Goal: Information Seeking & Learning: Check status

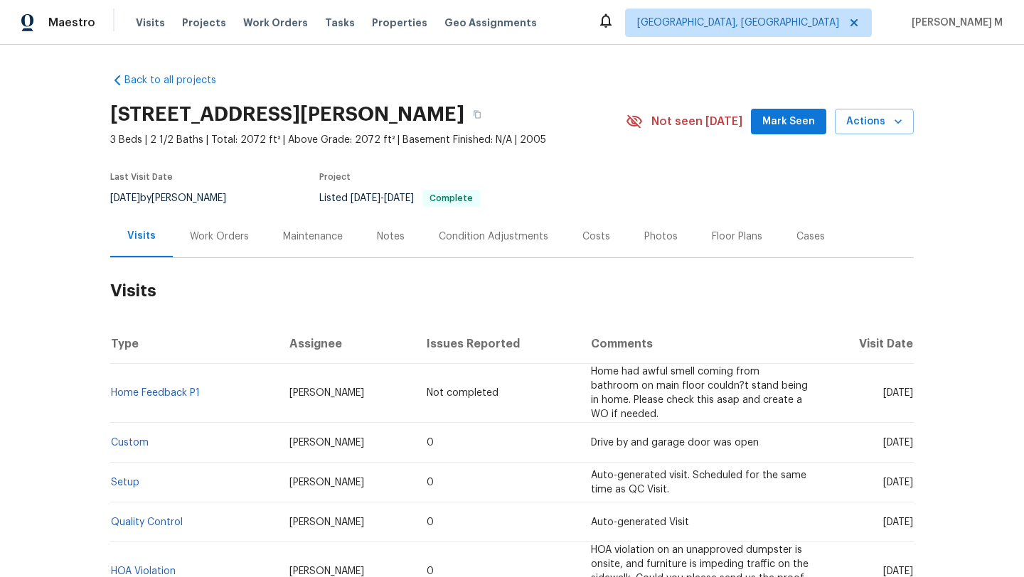
click at [801, 242] on div "Cases" at bounding box center [810, 237] width 28 height 14
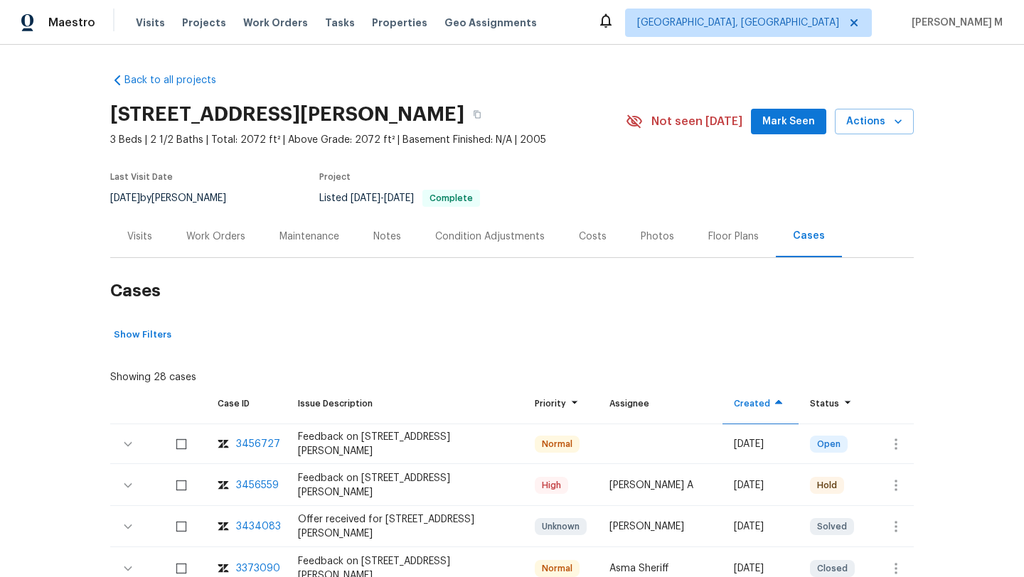
click at [252, 485] on div "3456559" at bounding box center [257, 485] width 43 height 14
click at [145, 237] on div "Visits" at bounding box center [139, 237] width 25 height 14
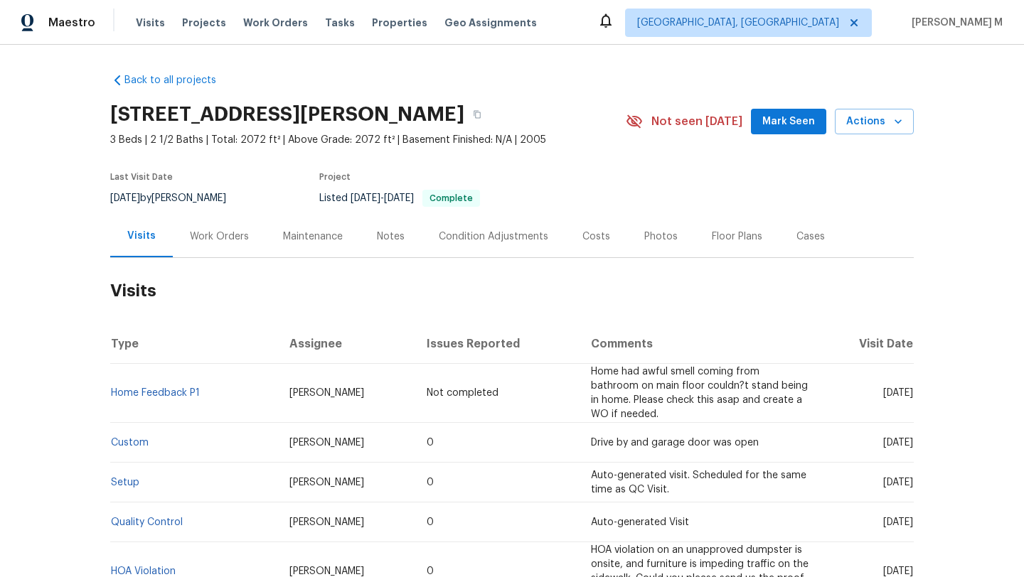
drag, startPoint x: 847, startPoint y: 395, endPoint x: 880, endPoint y: 393, distance: 32.8
click at [883, 393] on span "Tue, Sep 02 2025" at bounding box center [898, 393] width 30 height 10
copy span "Sep 02"
click at [817, 30] on span "Albuquerque, NM" at bounding box center [748, 23] width 247 height 28
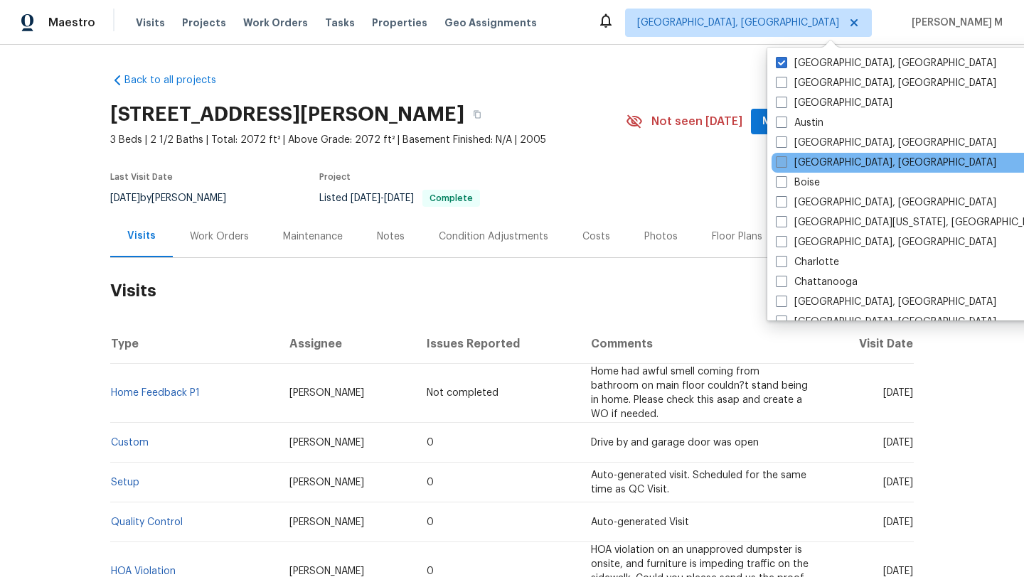
click at [784, 165] on span at bounding box center [780, 161] width 11 height 11
click at [784, 165] on input "Birmingham, AL" at bounding box center [779, 160] width 9 height 9
checkbox input "true"
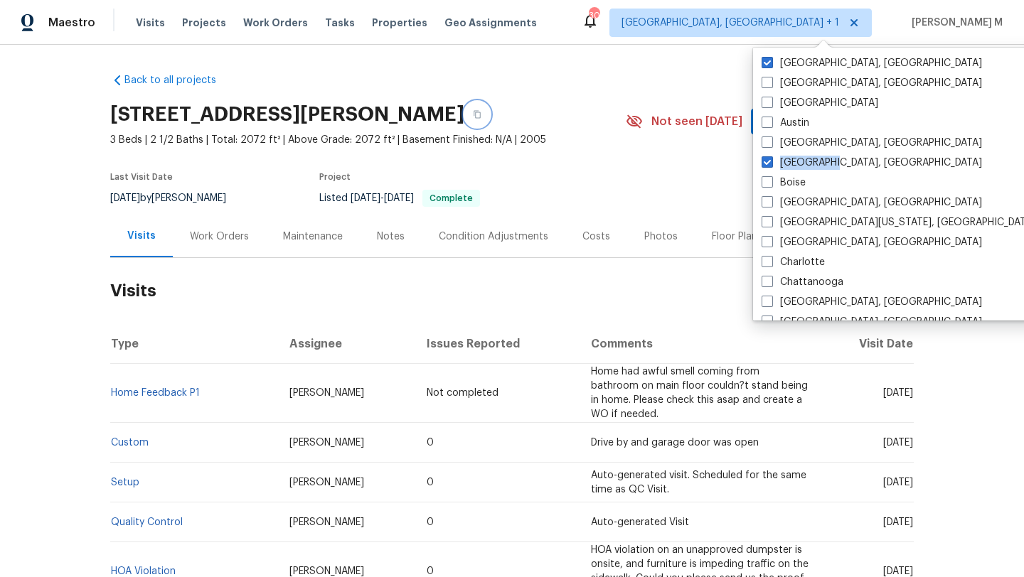
click at [481, 113] on icon "button" at bounding box center [477, 114] width 9 height 9
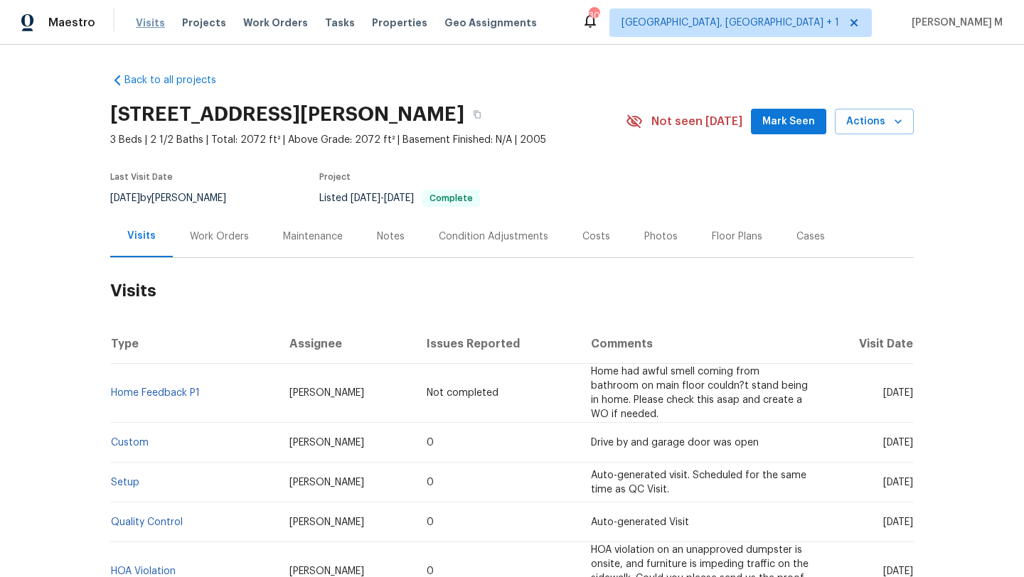
click at [147, 25] on span "Visits" at bounding box center [150, 23] width 29 height 14
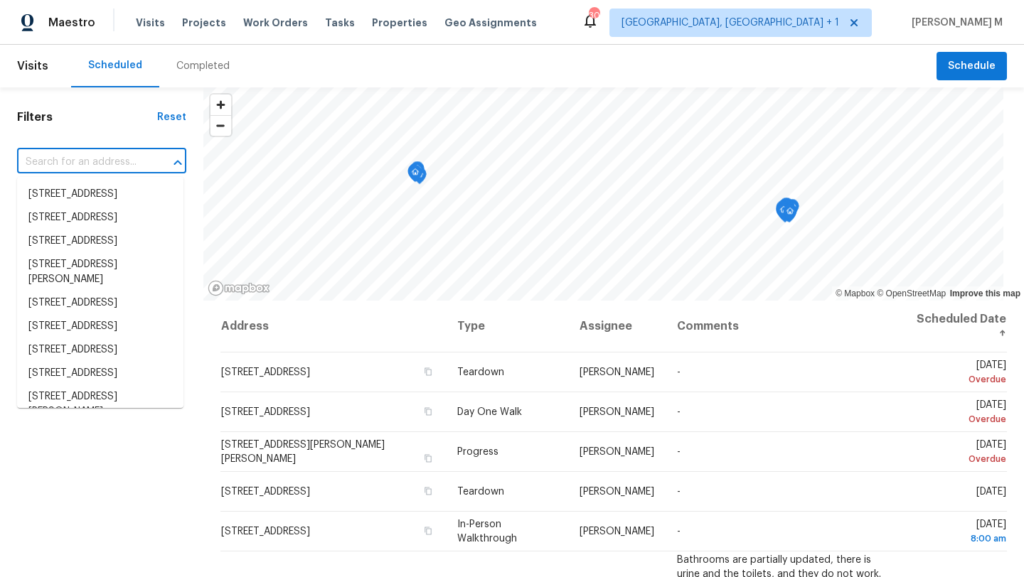
click at [134, 164] on input "text" at bounding box center [81, 162] width 129 height 22
paste input "[STREET_ADDRESS][PERSON_NAME]"
type input "[STREET_ADDRESS][PERSON_NAME]"
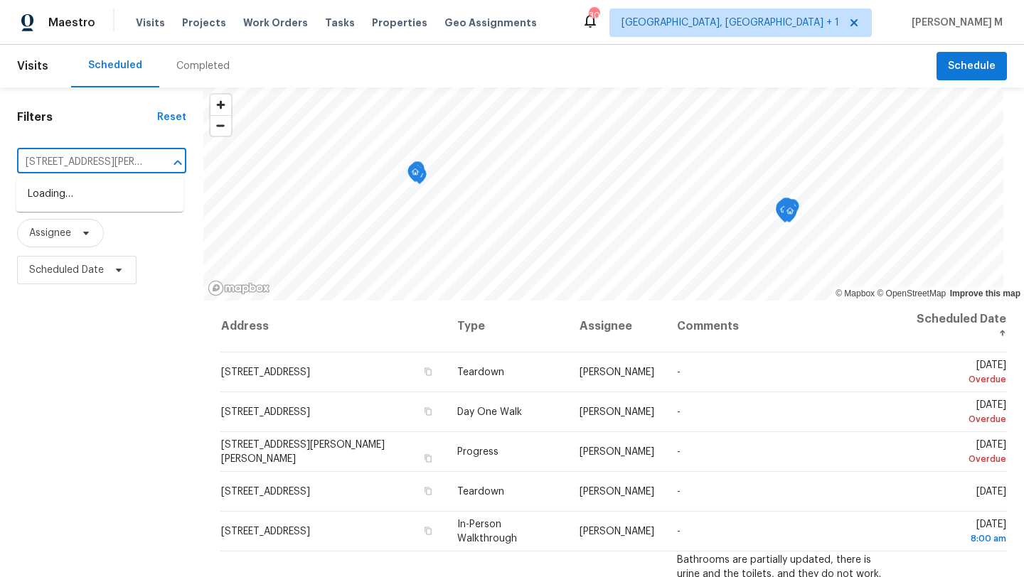
scroll to position [0, 67]
click at [122, 204] on li "[STREET_ADDRESS][PERSON_NAME]" at bounding box center [99, 202] width 167 height 38
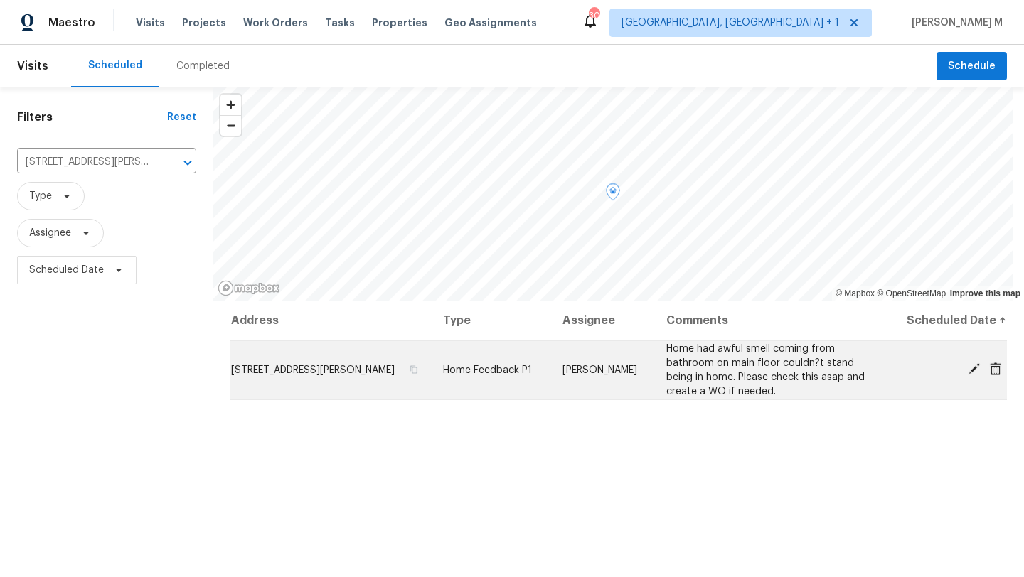
click at [967, 368] on icon at bounding box center [973, 369] width 13 height 13
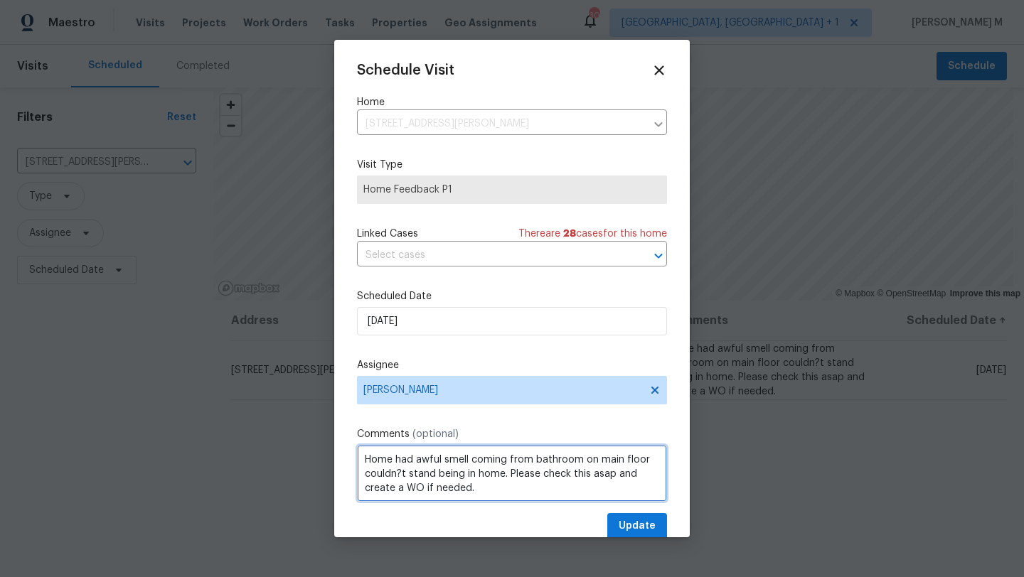
click at [366, 461] on textarea "Home had awful smell coming from bathroom on main floor couldn?t stand being in…" at bounding box center [512, 473] width 310 height 57
paste textarea "Stone countertops need repair Cabinets need repainting (esp. end piece near bac…"
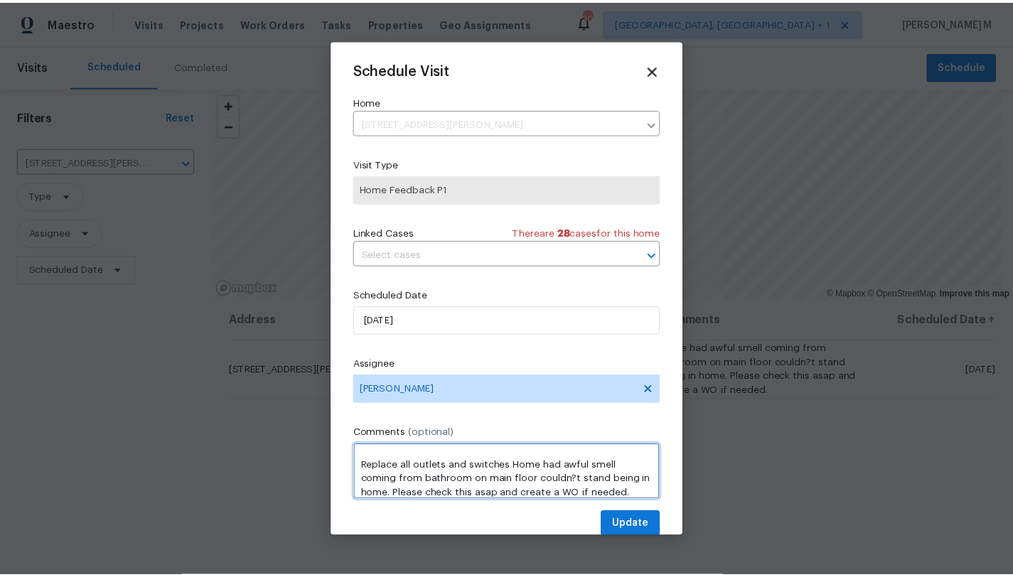
scroll to position [141, 0]
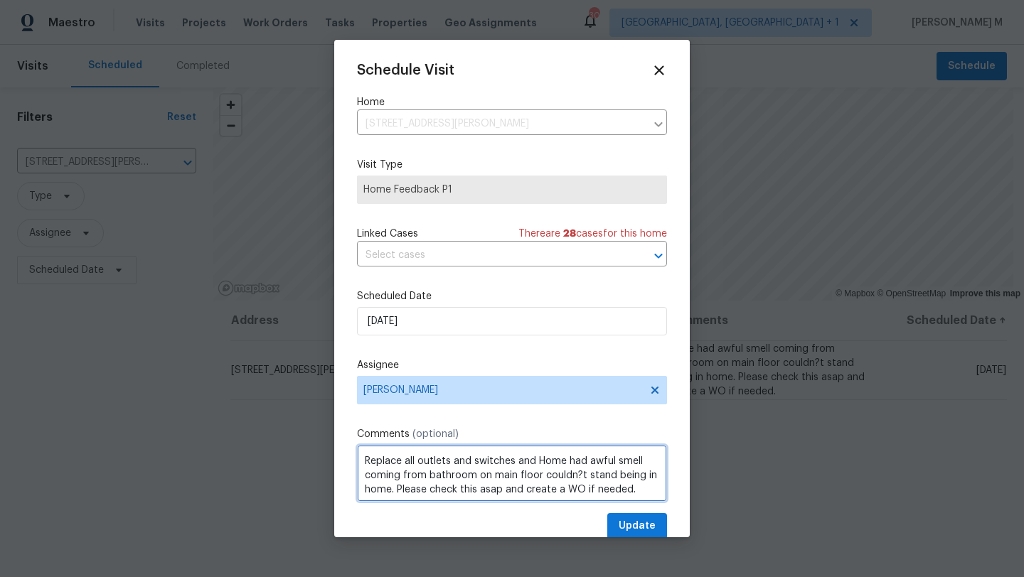
type textarea "Stone countertops need repair Cabinets need repainting (esp. end piece near bac…"
click at [618, 532] on span "Update" at bounding box center [636, 526] width 37 height 18
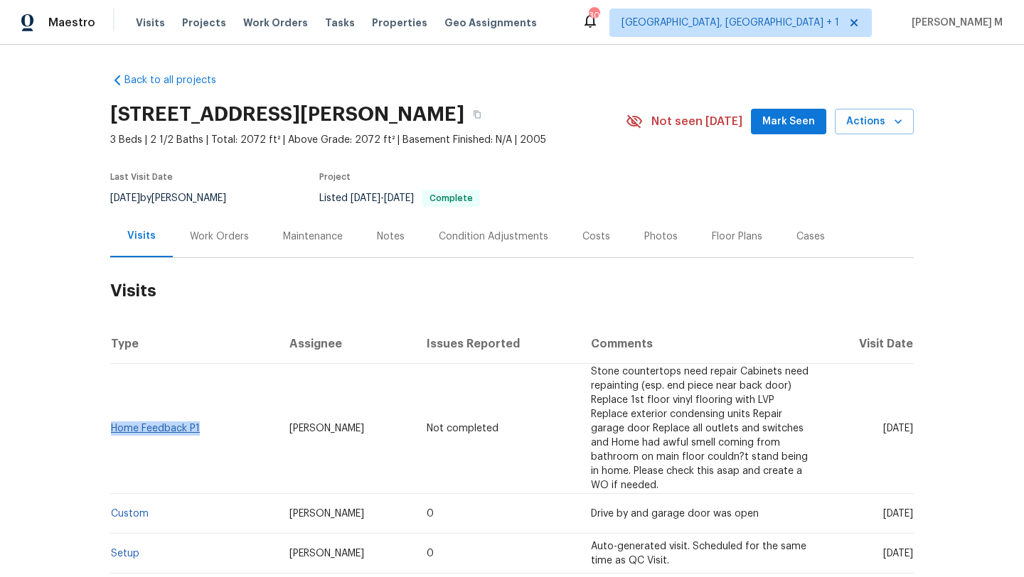
drag, startPoint x: 197, startPoint y: 426, endPoint x: 107, endPoint y: 425, distance: 89.6
click at [110, 425] on td "Home Feedback P1" at bounding box center [194, 429] width 168 height 130
copy link "Home Feedback P1"
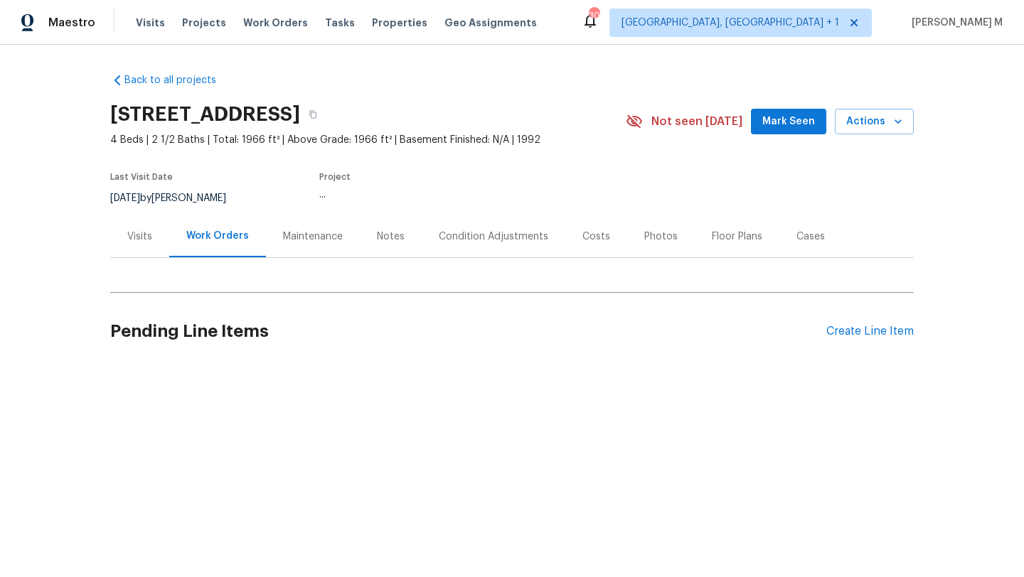
click at [129, 252] on div "Visits" at bounding box center [139, 236] width 59 height 42
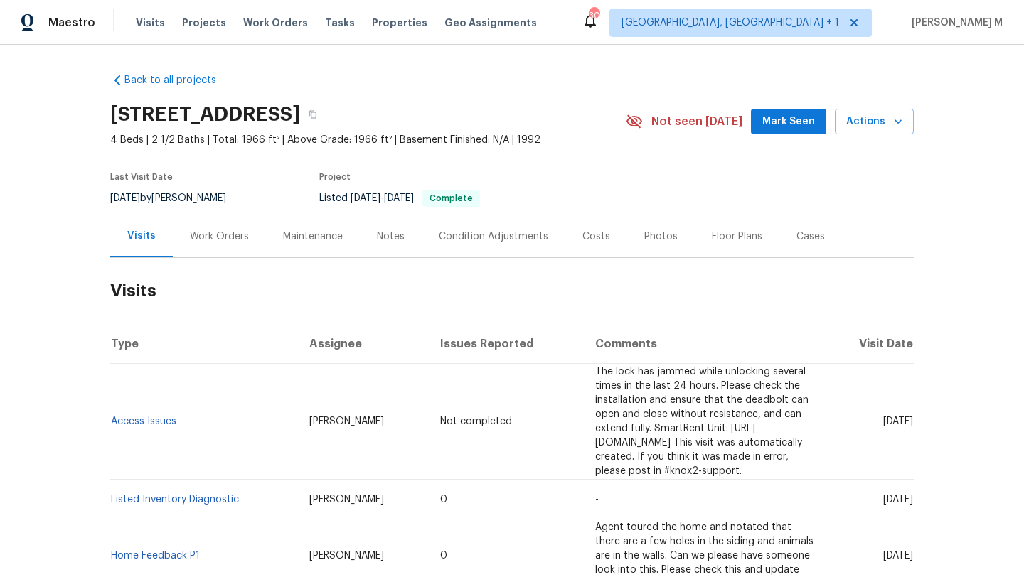
drag, startPoint x: 848, startPoint y: 412, endPoint x: 880, endPoint y: 413, distance: 32.0
click at [883, 417] on span "Thu, Aug 28 2025" at bounding box center [898, 422] width 30 height 10
copy span "Aug 28"
click at [228, 228] on div "Work Orders" at bounding box center [219, 236] width 93 height 42
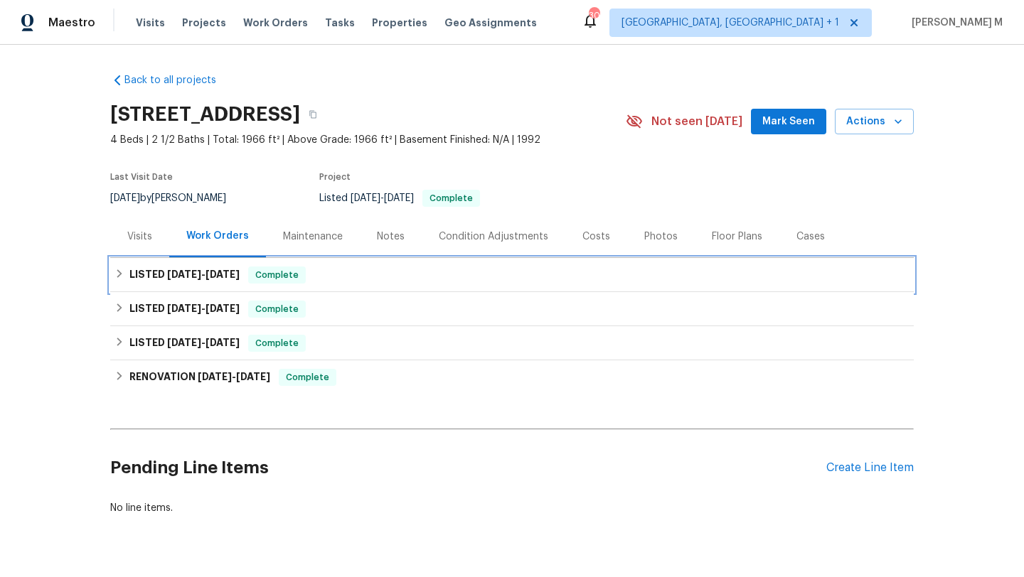
click at [215, 265] on div "LISTED 8/4/25 - 8/19/25 Complete" at bounding box center [511, 275] width 803 height 34
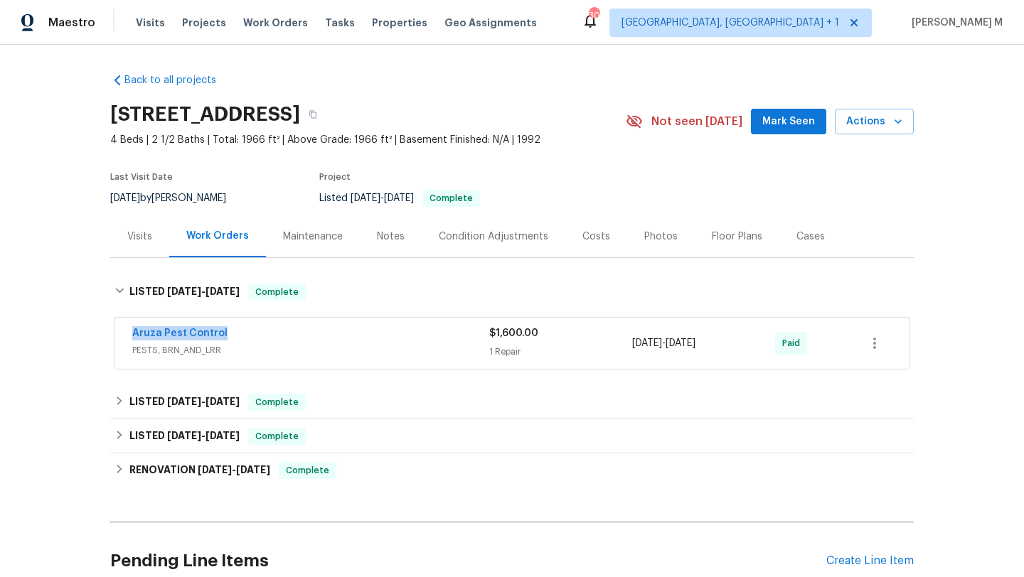
drag, startPoint x: 119, startPoint y: 334, endPoint x: 254, endPoint y: 334, distance: 135.0
click at [254, 334] on div "Aruza Pest Control PESTS, BRN_AND_LRR $1,600.00 1 Repair 8/7/2025 - 8/18/2025 P…" at bounding box center [511, 343] width 793 height 51
copy link "Aruza Pest Control"
drag, startPoint x: 625, startPoint y: 345, endPoint x: 724, endPoint y: 344, distance: 98.1
click at [724, 344] on div "Aruza Pest Control PESTS, BRN_AND_LRR $1,600.00 1 Repair 8/7/2025 - 8/18/2025 P…" at bounding box center [494, 343] width 725 height 34
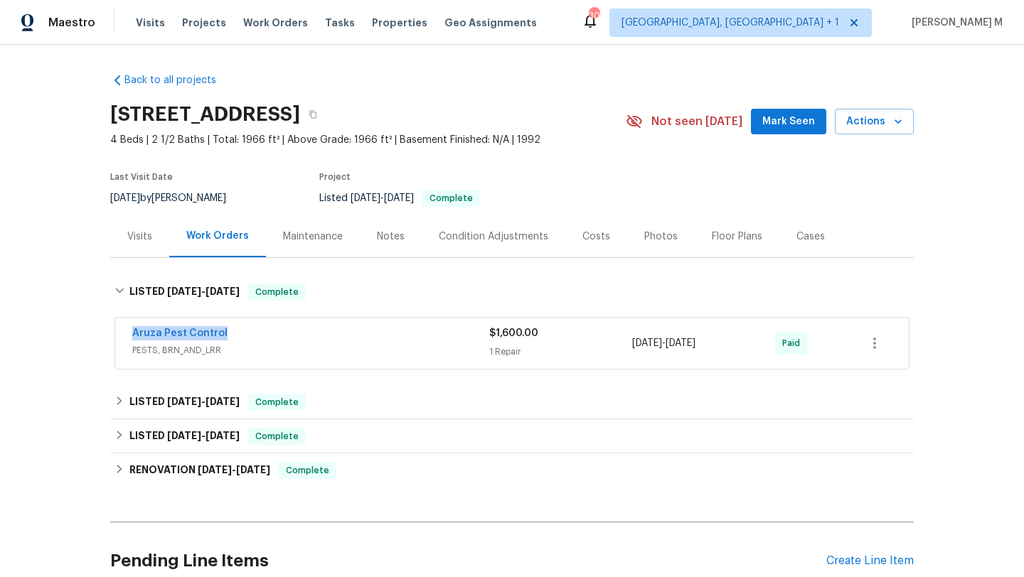
copy div "8/7/2025 - 8/18/2025"
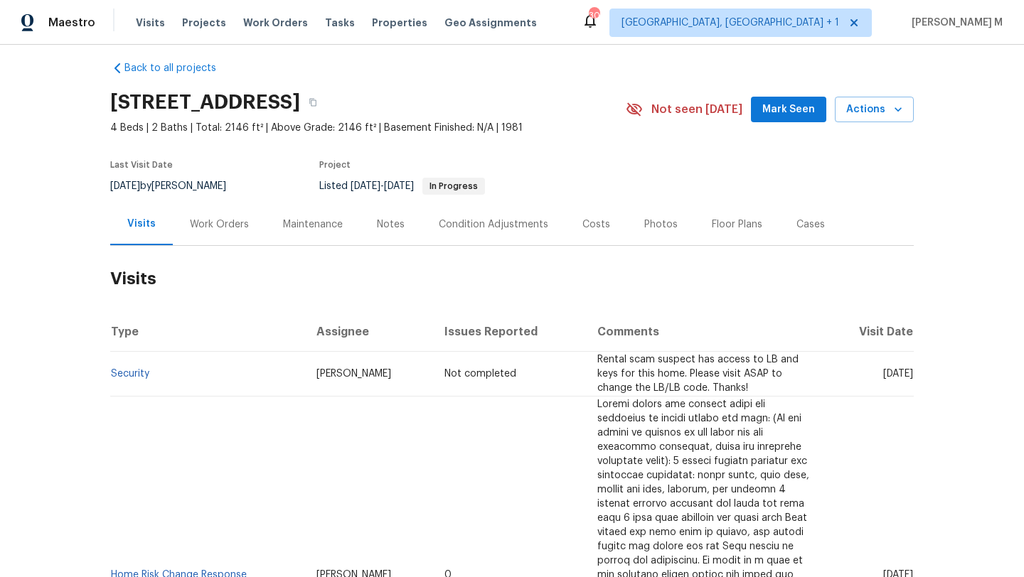
scroll to position [142, 0]
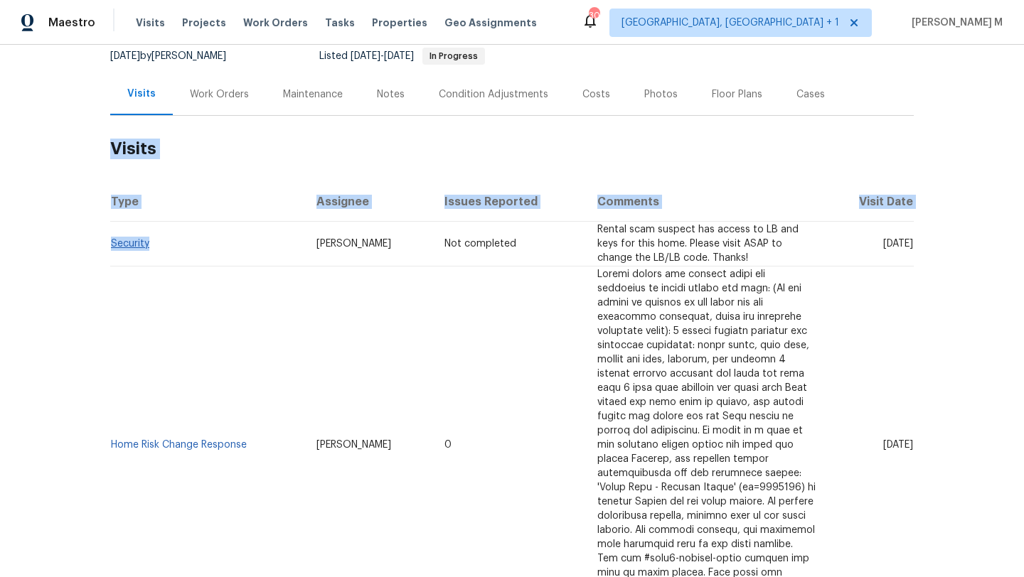
drag, startPoint x: 154, startPoint y: 245, endPoint x: 106, endPoint y: 240, distance: 47.8
click at [110, 240] on td "Security" at bounding box center [207, 244] width 195 height 45
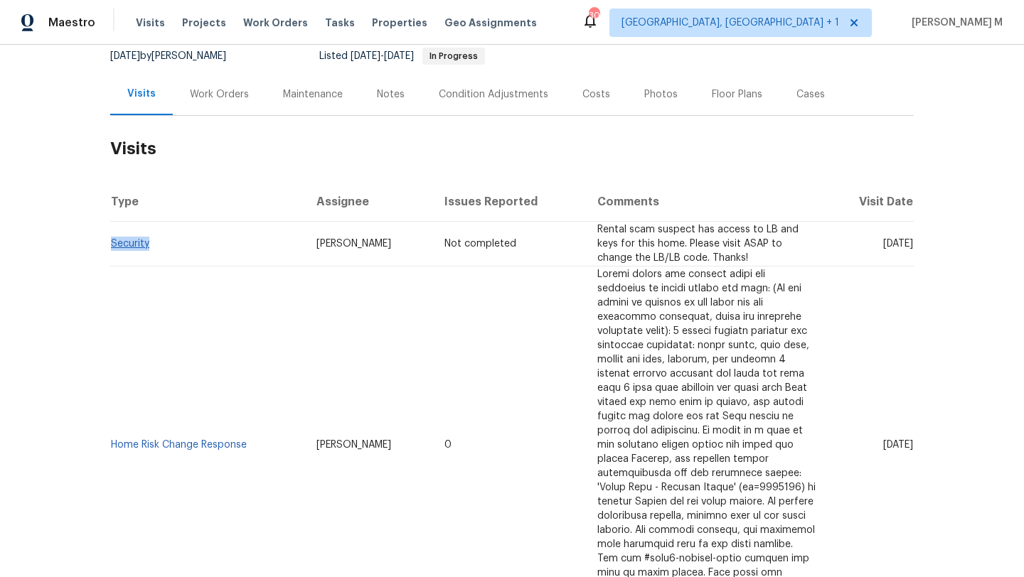
copy link "Security"
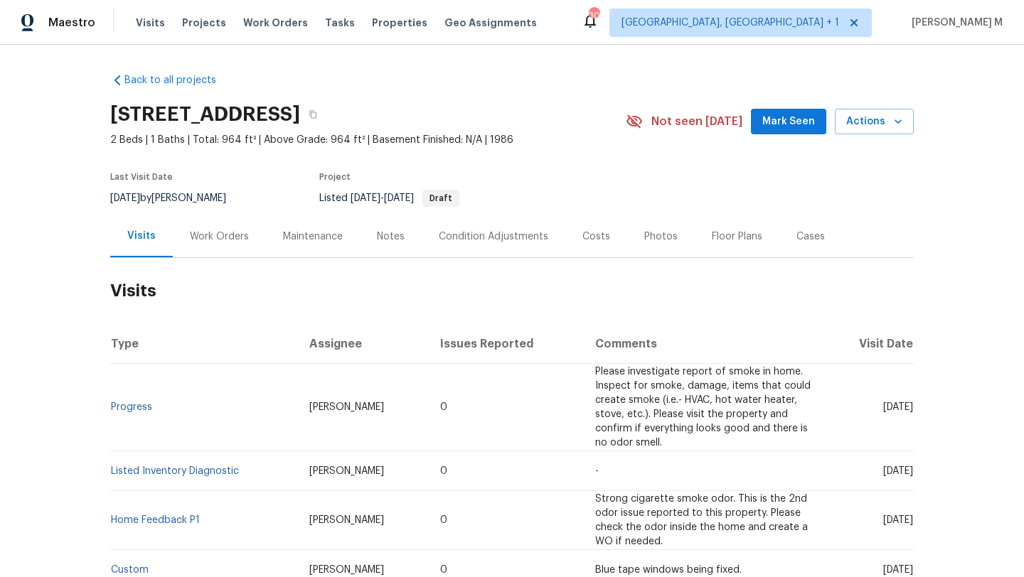
click at [210, 246] on div "Work Orders" at bounding box center [219, 236] width 93 height 42
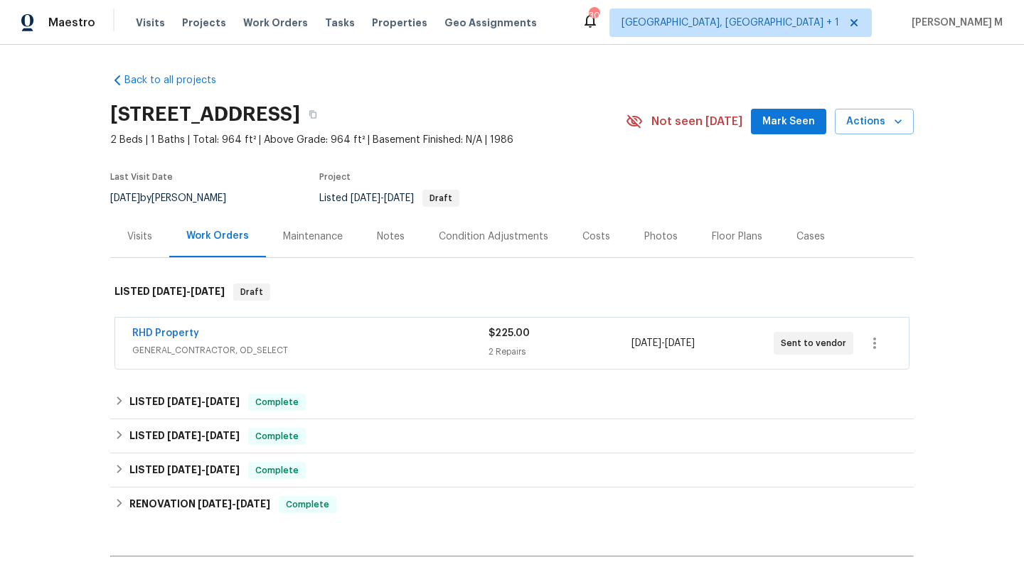
click at [298, 331] on div "RHD Property" at bounding box center [310, 334] width 356 height 17
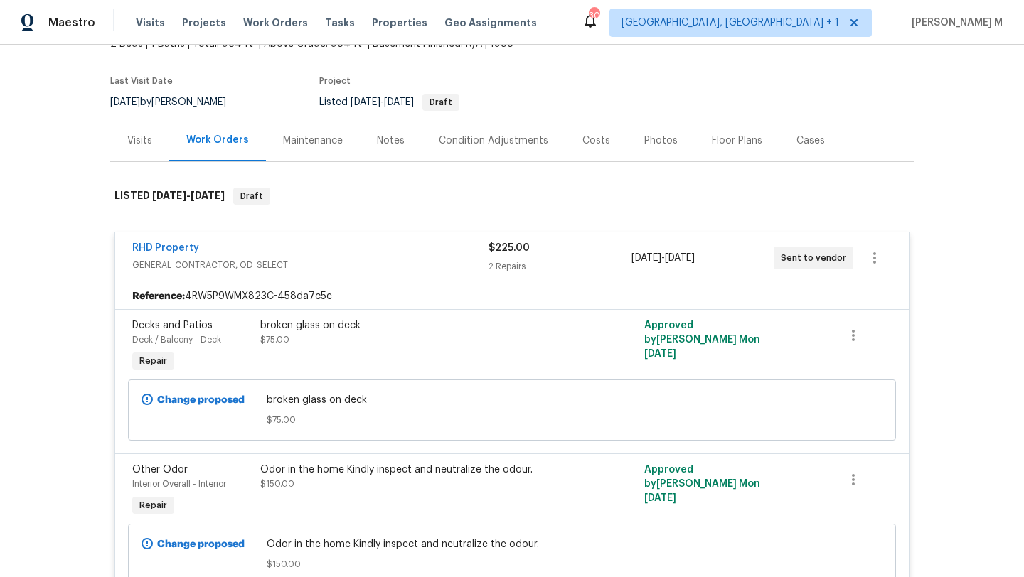
scroll to position [82, 0]
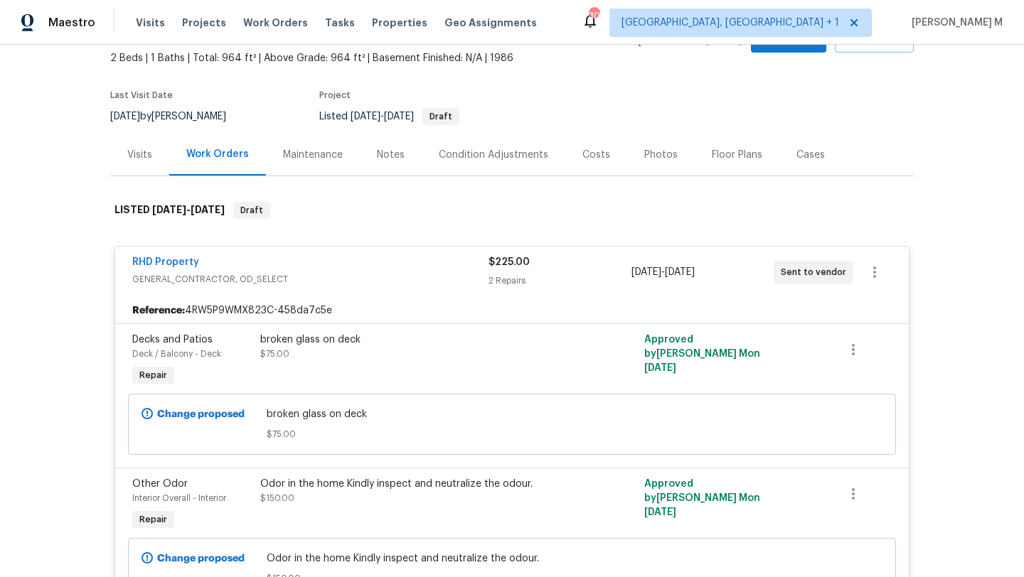
click at [436, 280] on span "GENERAL_CONTRACTOR, OD_SELECT" at bounding box center [310, 279] width 356 height 14
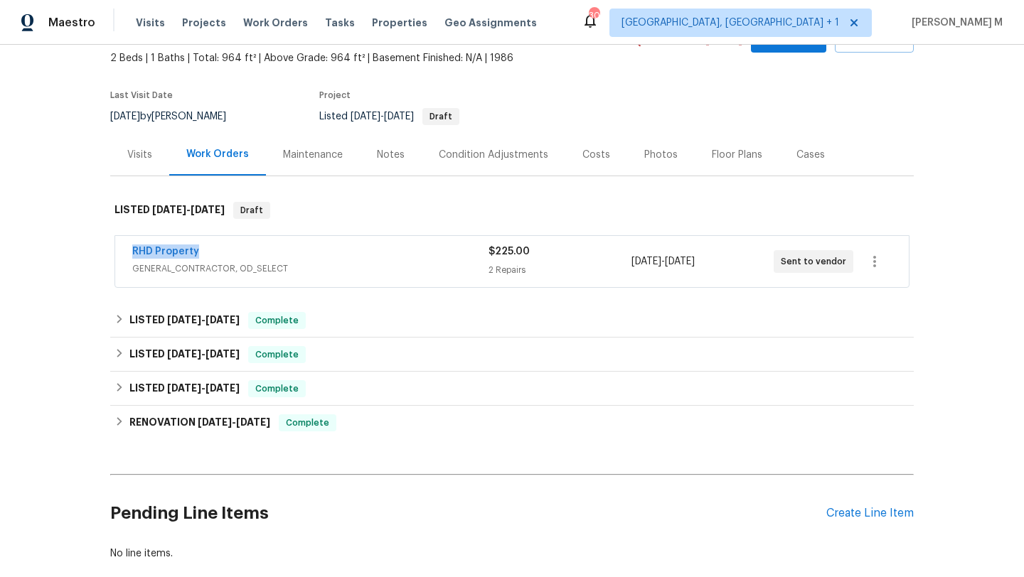
drag, startPoint x: 114, startPoint y: 254, endPoint x: 258, endPoint y: 254, distance: 143.6
click at [258, 254] on div "RHD Property GENERAL_CONTRACTOR, OD_SELECT $225.00 2 Repairs 8/30/2025 - 9/2/20…" at bounding box center [511, 261] width 795 height 53
copy link "RHD Property"
click at [779, 161] on div "Cases" at bounding box center [810, 155] width 63 height 42
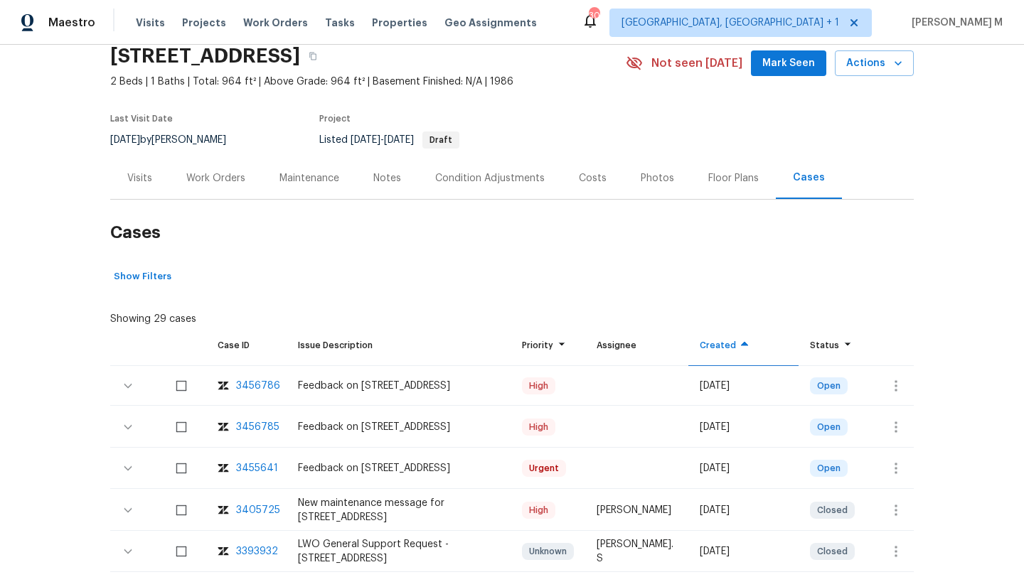
scroll to position [68, 0]
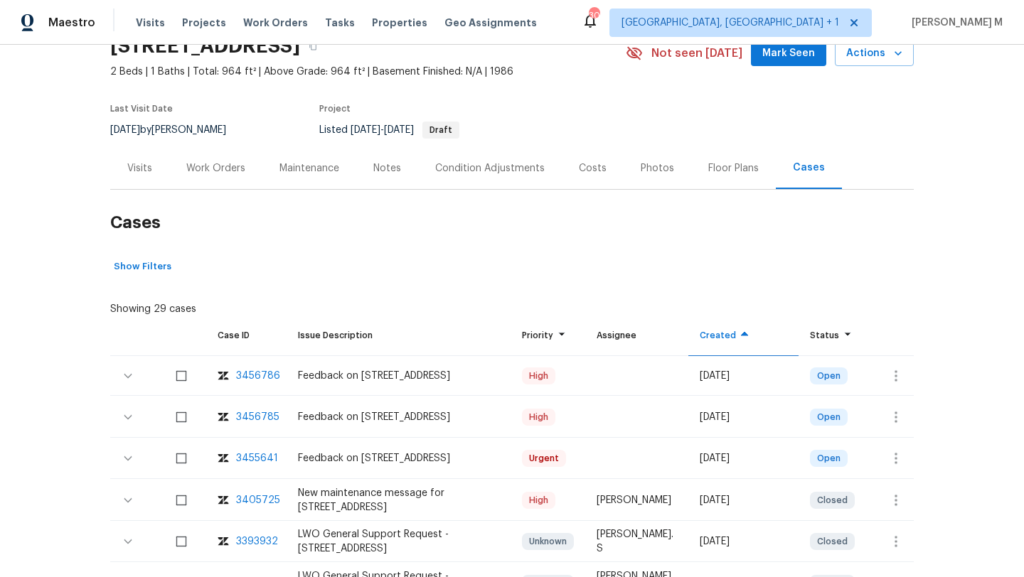
click at [258, 453] on div "3455641" at bounding box center [257, 458] width 42 height 14
click at [245, 414] on div "3456785" at bounding box center [257, 417] width 43 height 14
